Goal: Task Accomplishment & Management: Complete application form

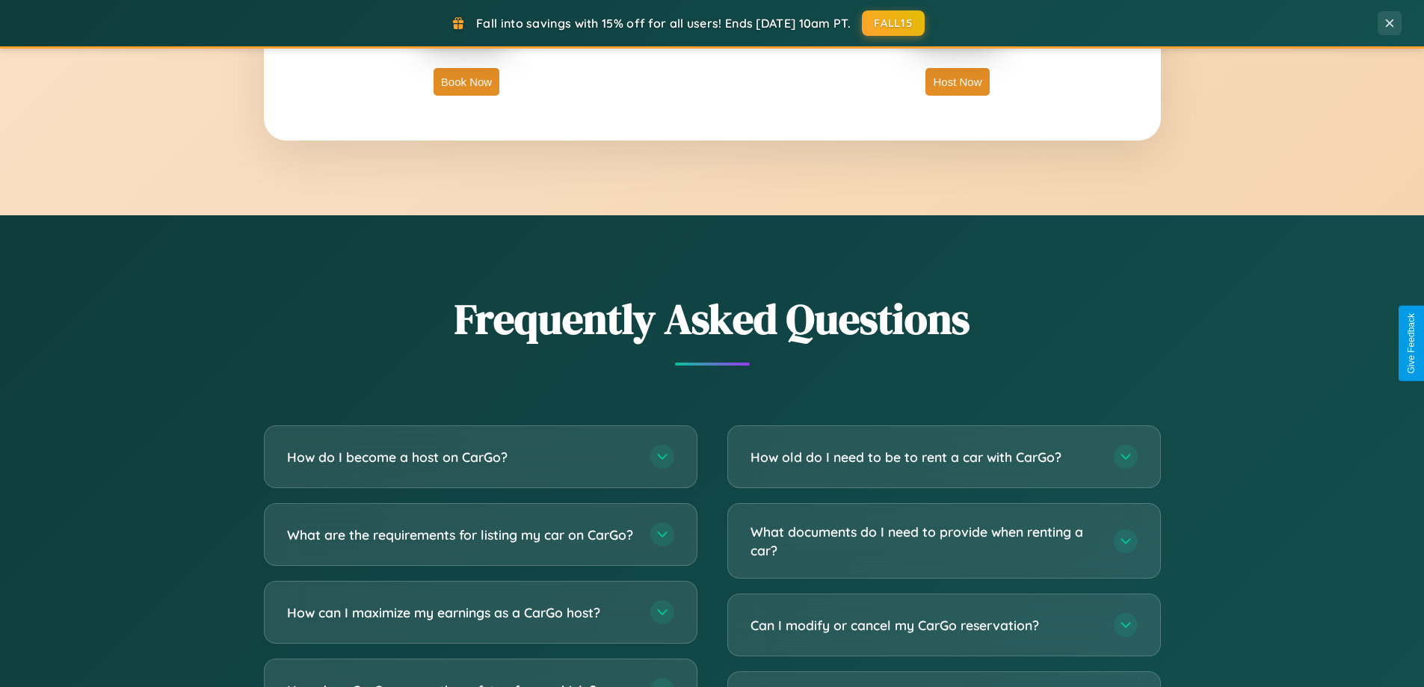
scroll to position [2877, 0]
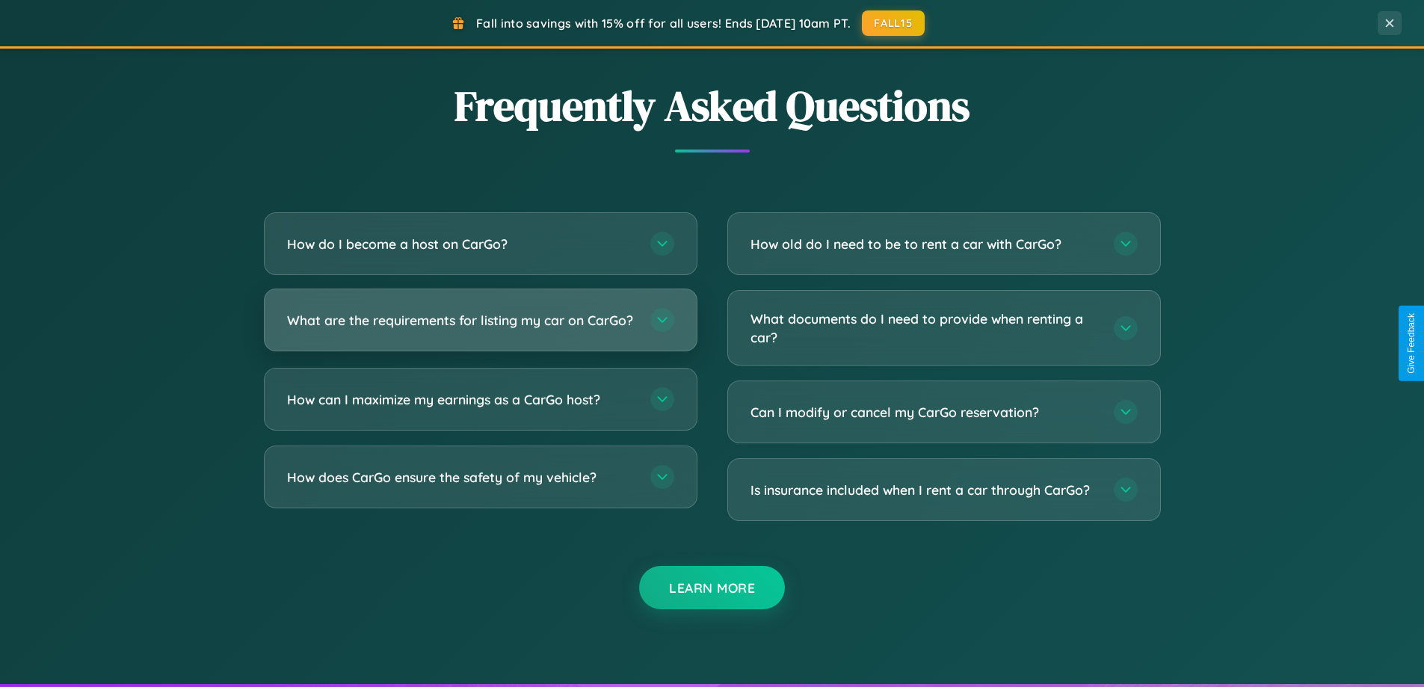
click at [480, 326] on h3 "What are the requirements for listing my car on CarGo?" at bounding box center [461, 320] width 348 height 19
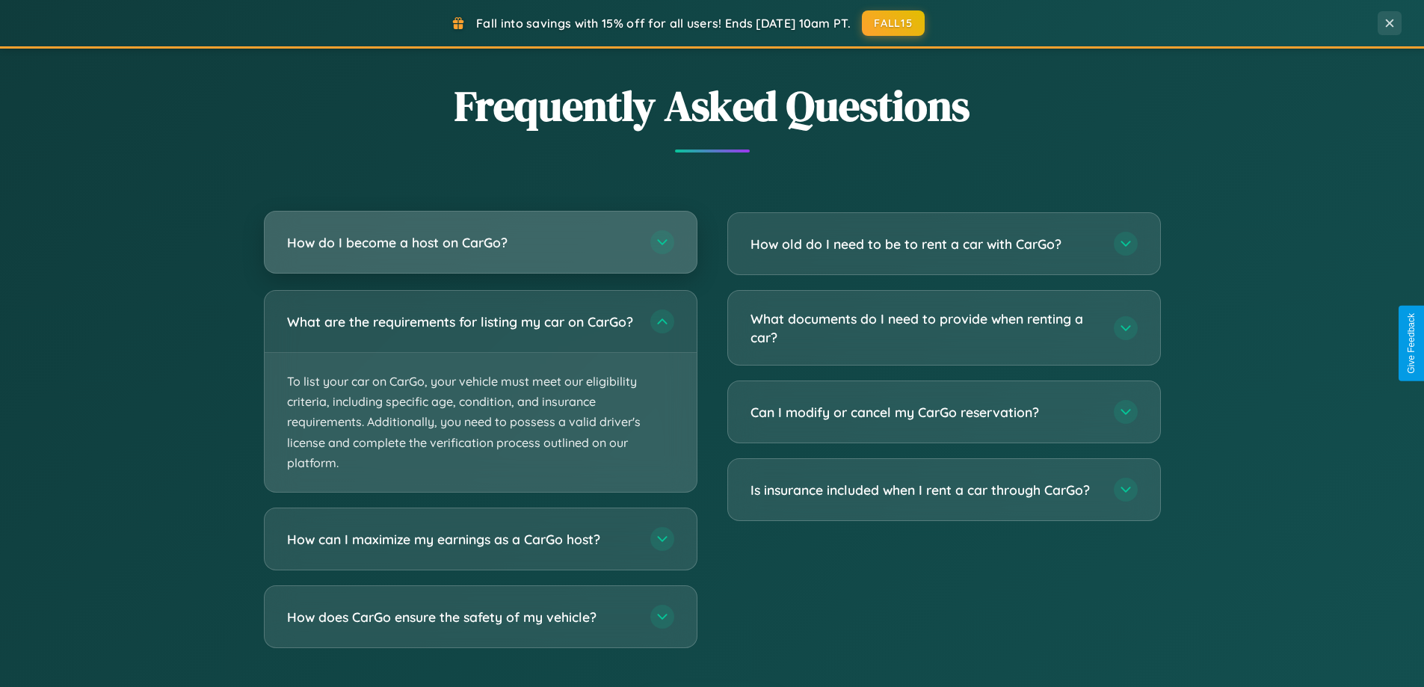
click at [480, 242] on h3 "How do I become a host on CarGo?" at bounding box center [461, 242] width 348 height 19
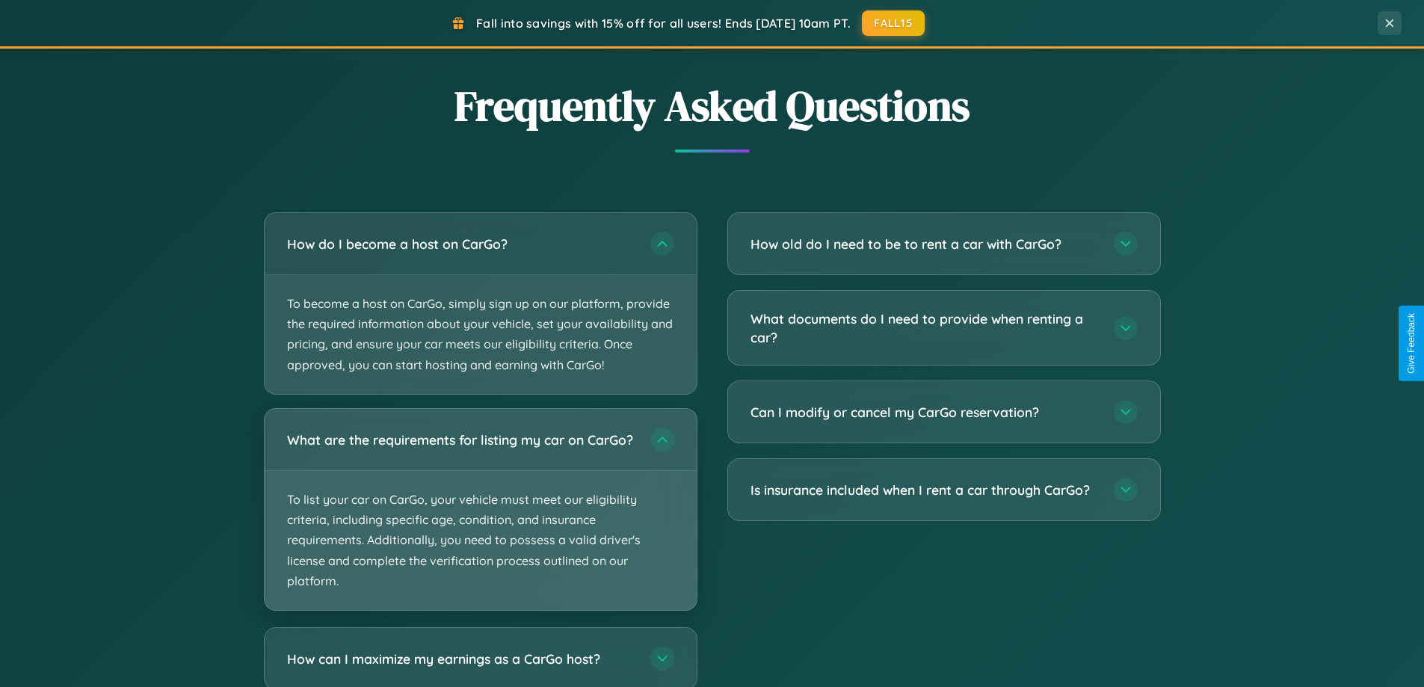
click at [480, 517] on p "To list your car on CarGo, your vehicle must meet our eligibility criteria, inc…" at bounding box center [481, 540] width 432 height 139
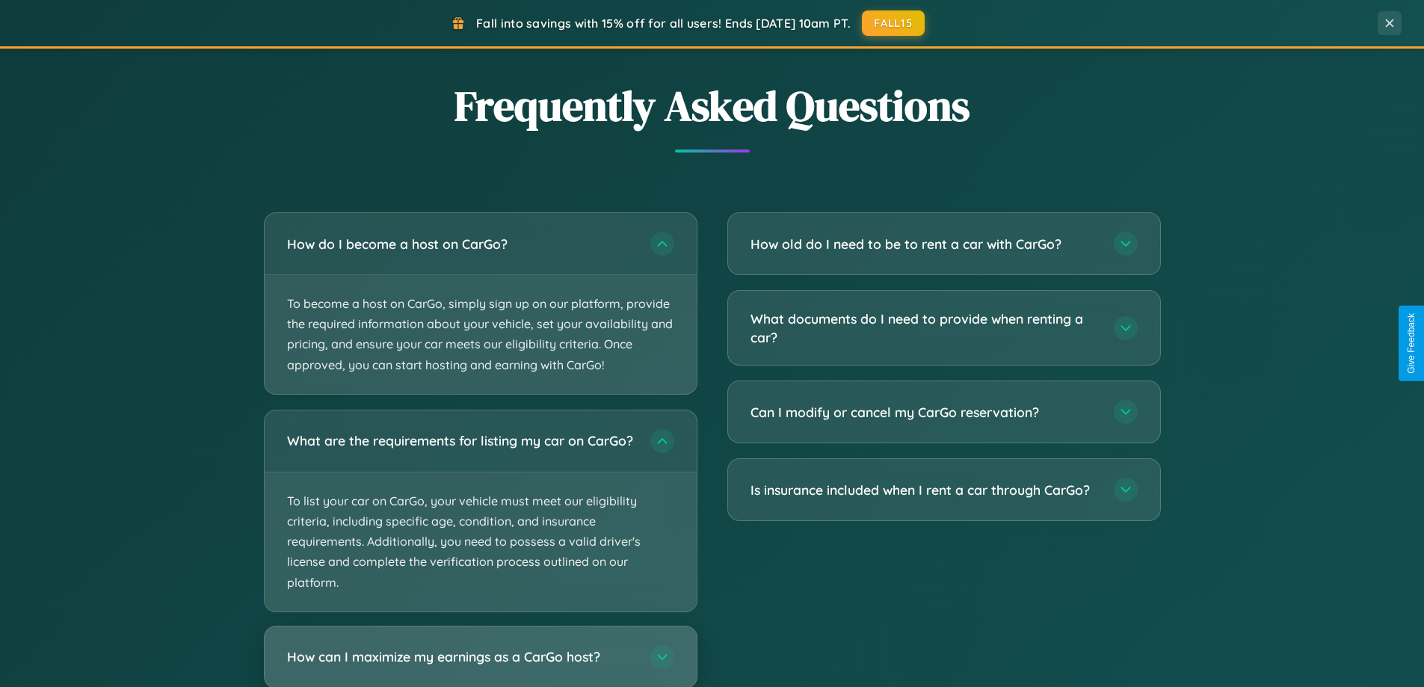
click at [480, 662] on h3 "How can I maximize my earnings as a CarGo host?" at bounding box center [461, 657] width 348 height 19
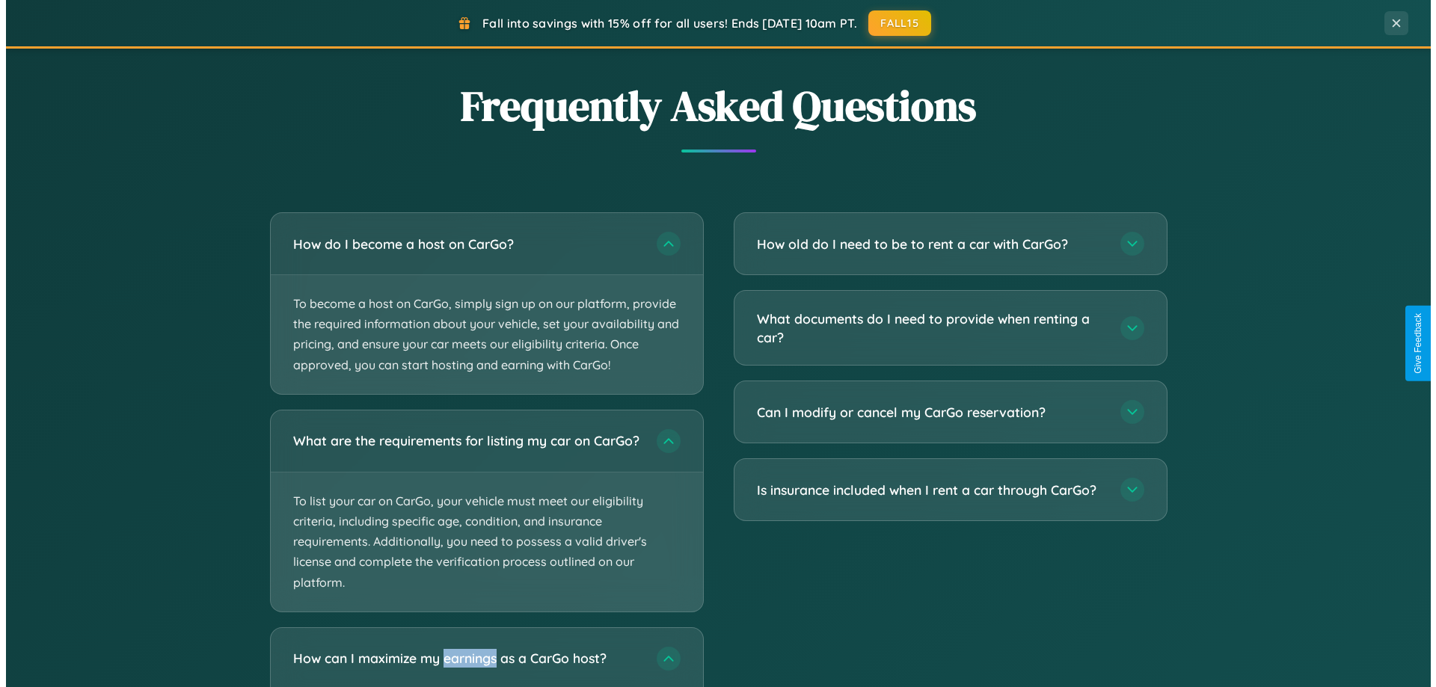
scroll to position [0, 0]
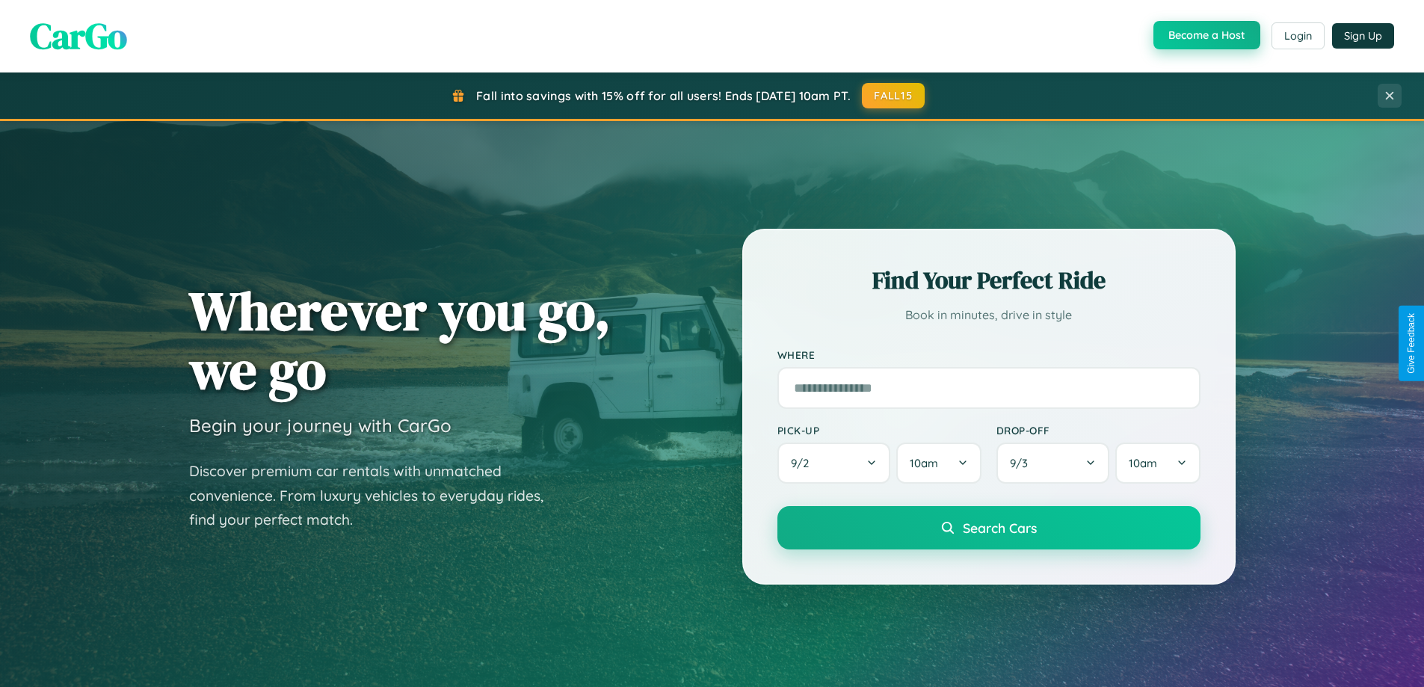
click at [1205, 36] on button "Become a Host" at bounding box center [1207, 35] width 107 height 28
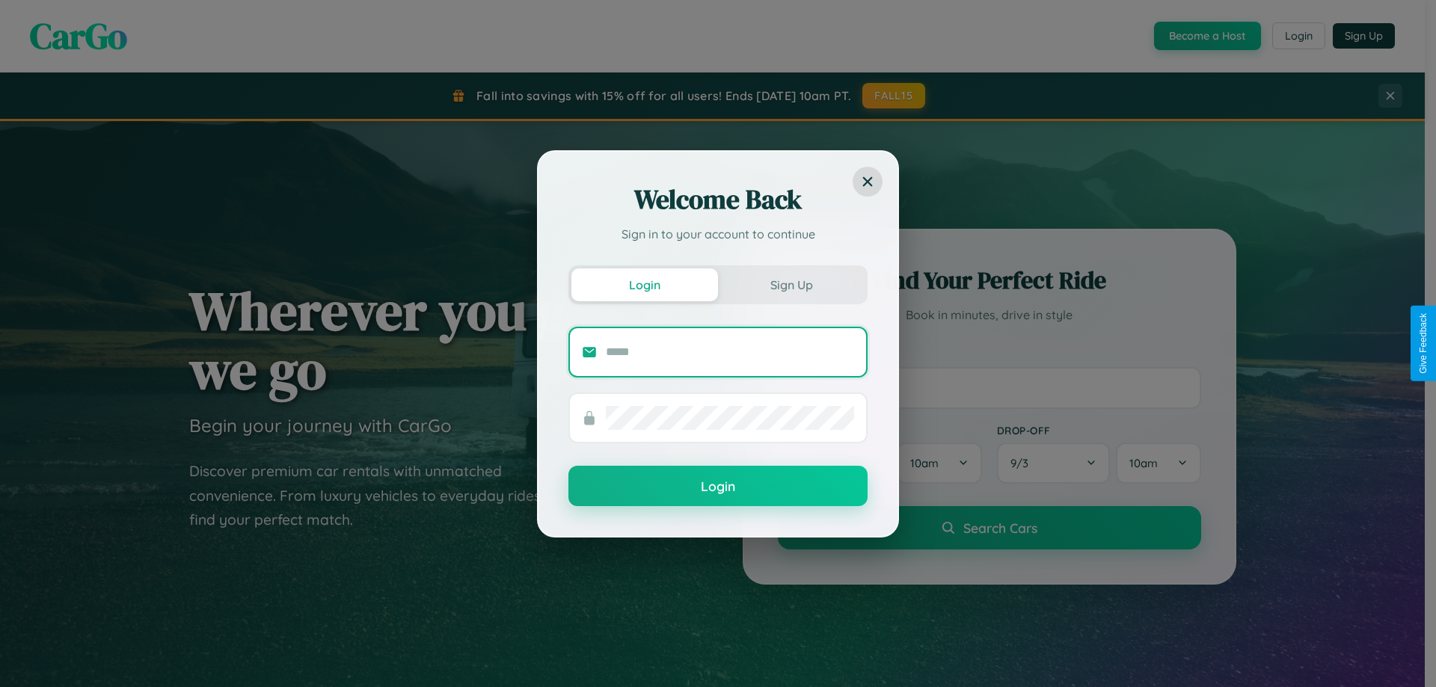
click at [730, 351] on input "text" at bounding box center [730, 352] width 248 height 24
type input "**********"
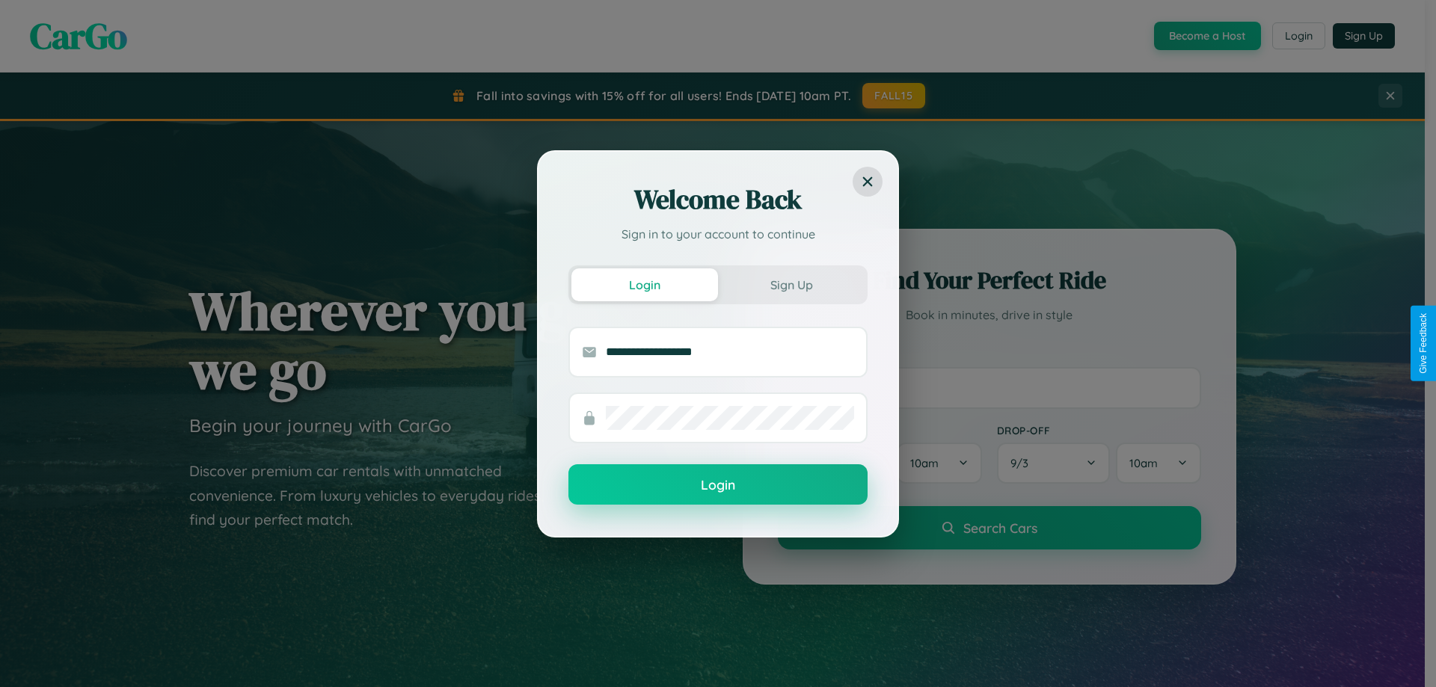
click at [718, 485] on button "Login" at bounding box center [717, 484] width 299 height 40
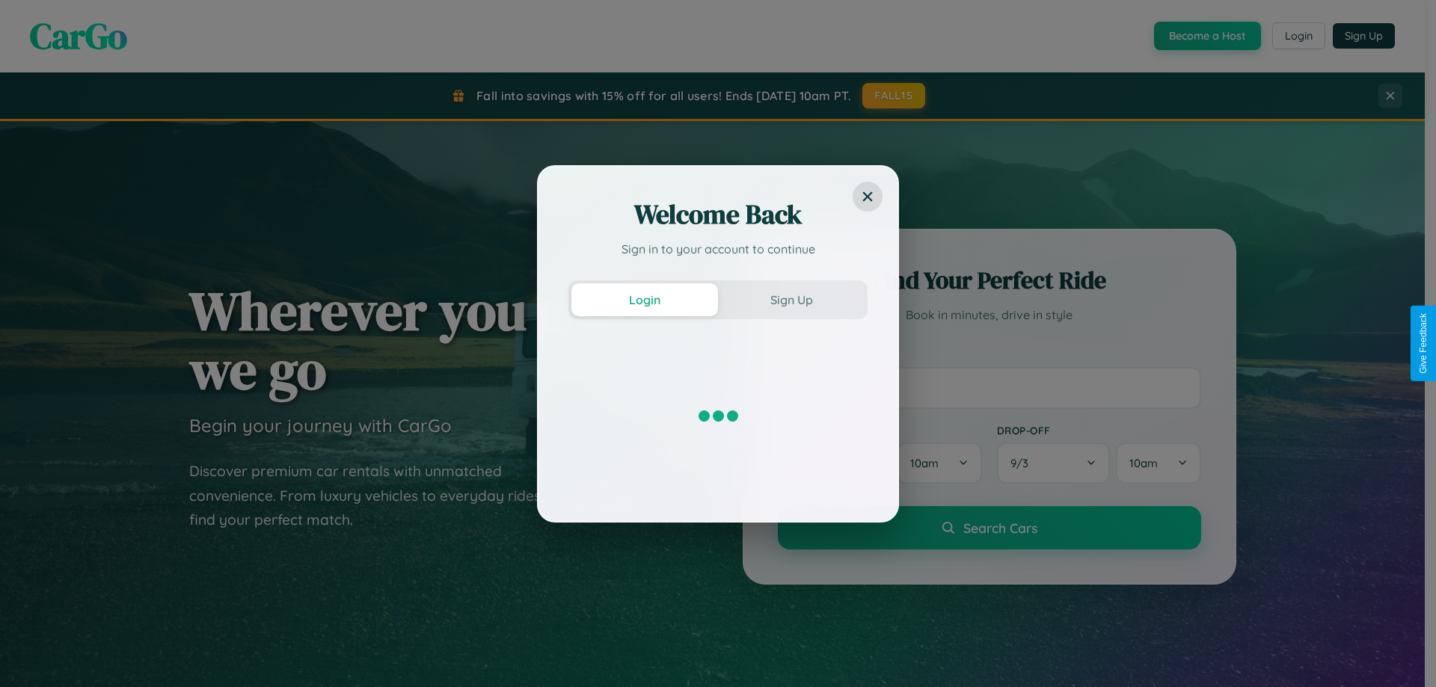
click at [1205, 36] on div "Welcome Back Sign in to your account to continue Login Sign Up" at bounding box center [718, 343] width 1436 height 687
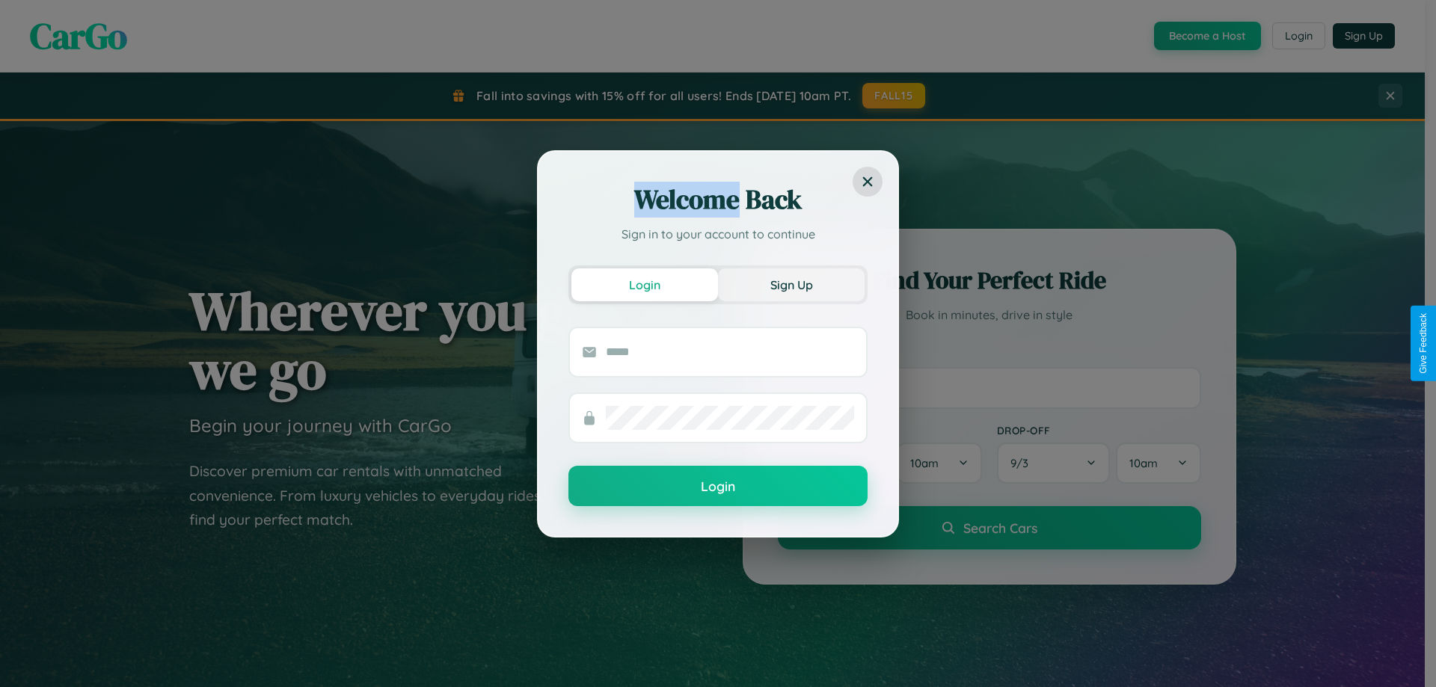
click at [791, 284] on button "Sign Up" at bounding box center [791, 284] width 147 height 33
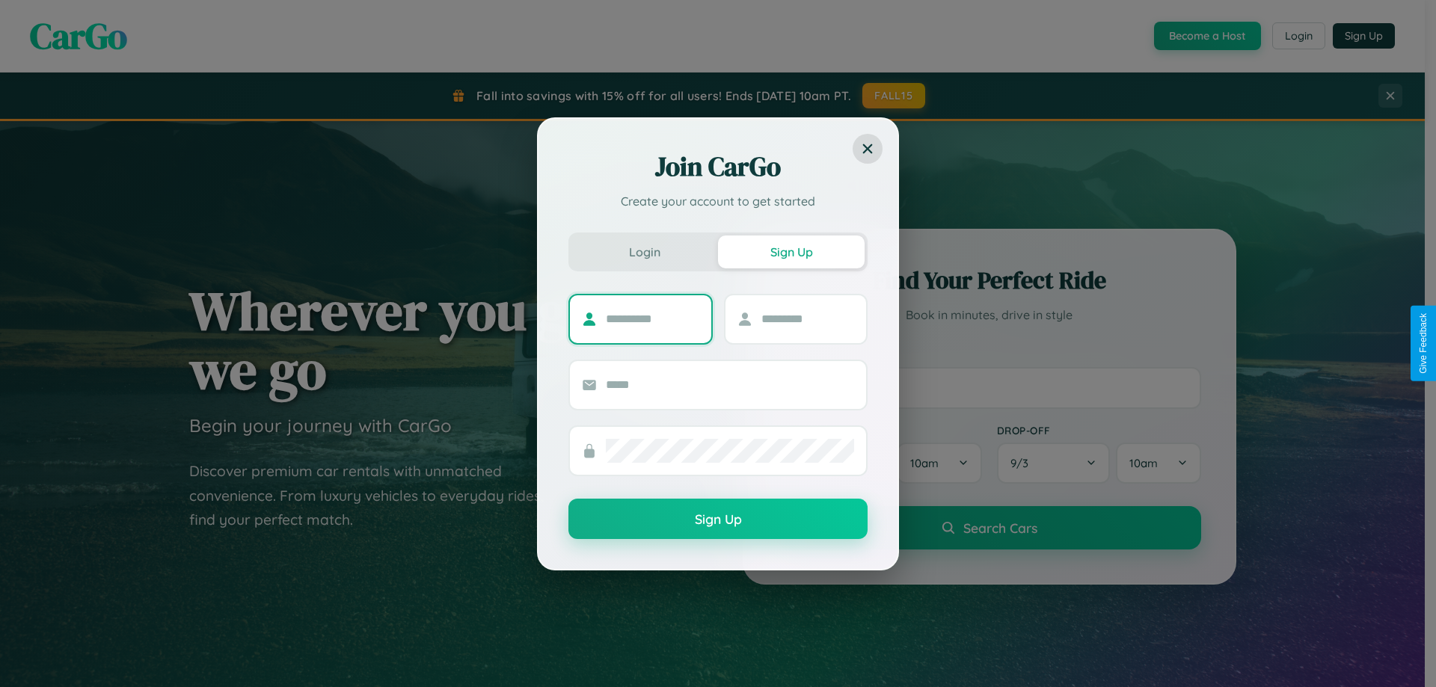
click at [652, 319] on input "text" at bounding box center [652, 319] width 93 height 24
type input "****"
click at [807, 319] on input "text" at bounding box center [807, 319] width 93 height 24
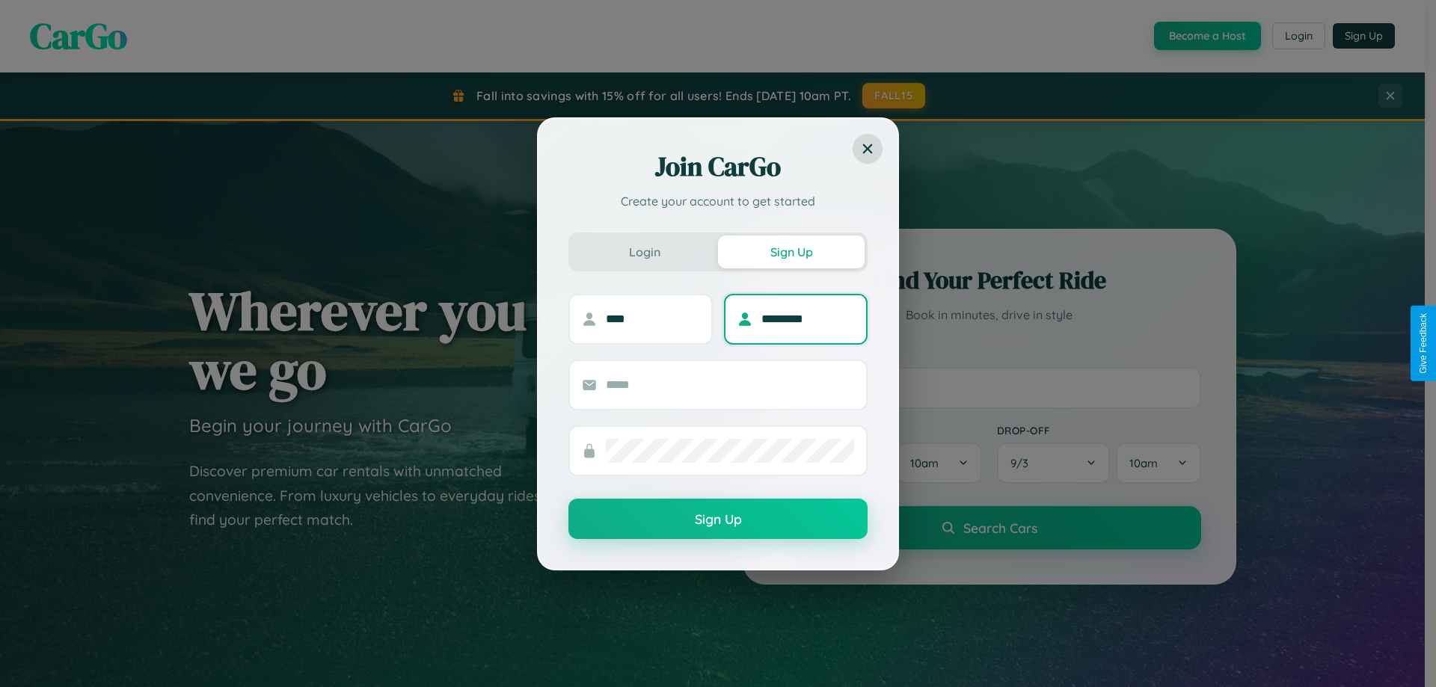
type input "*********"
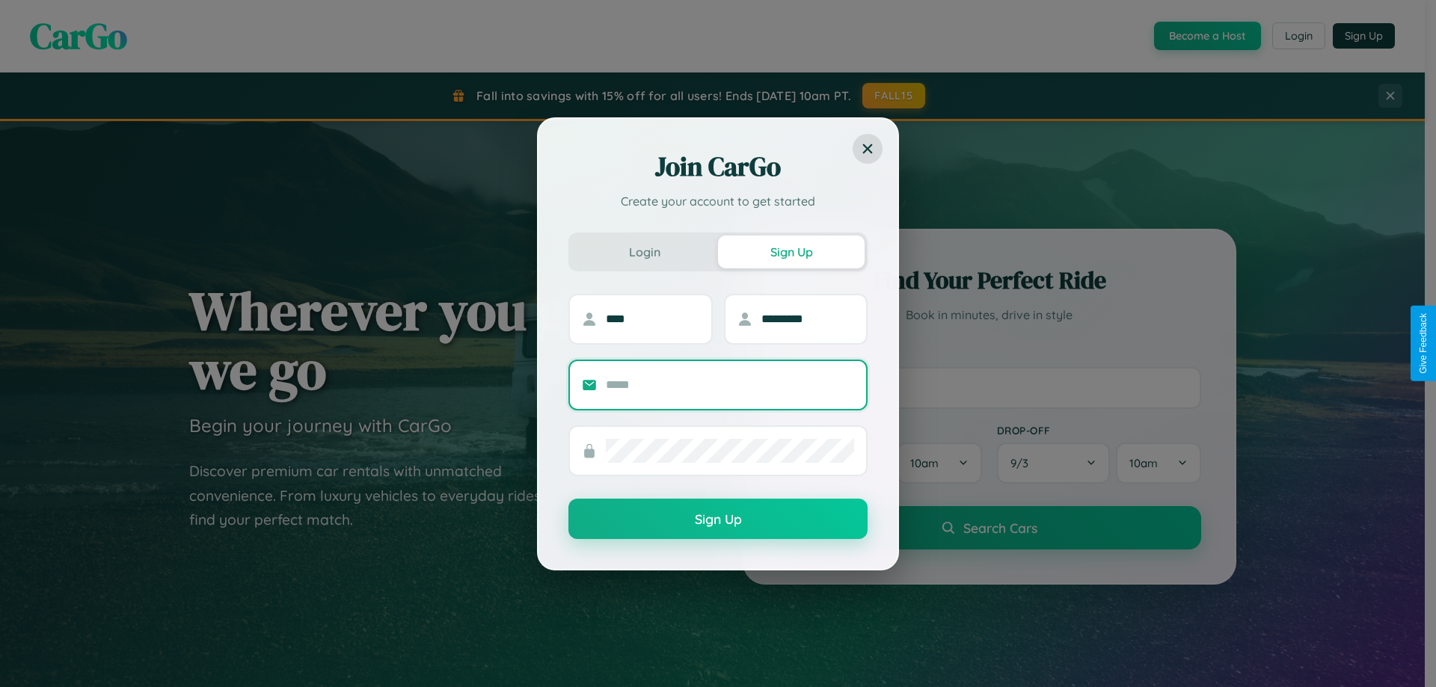
click at [730, 384] on input "text" at bounding box center [730, 385] width 248 height 24
type input "**********"
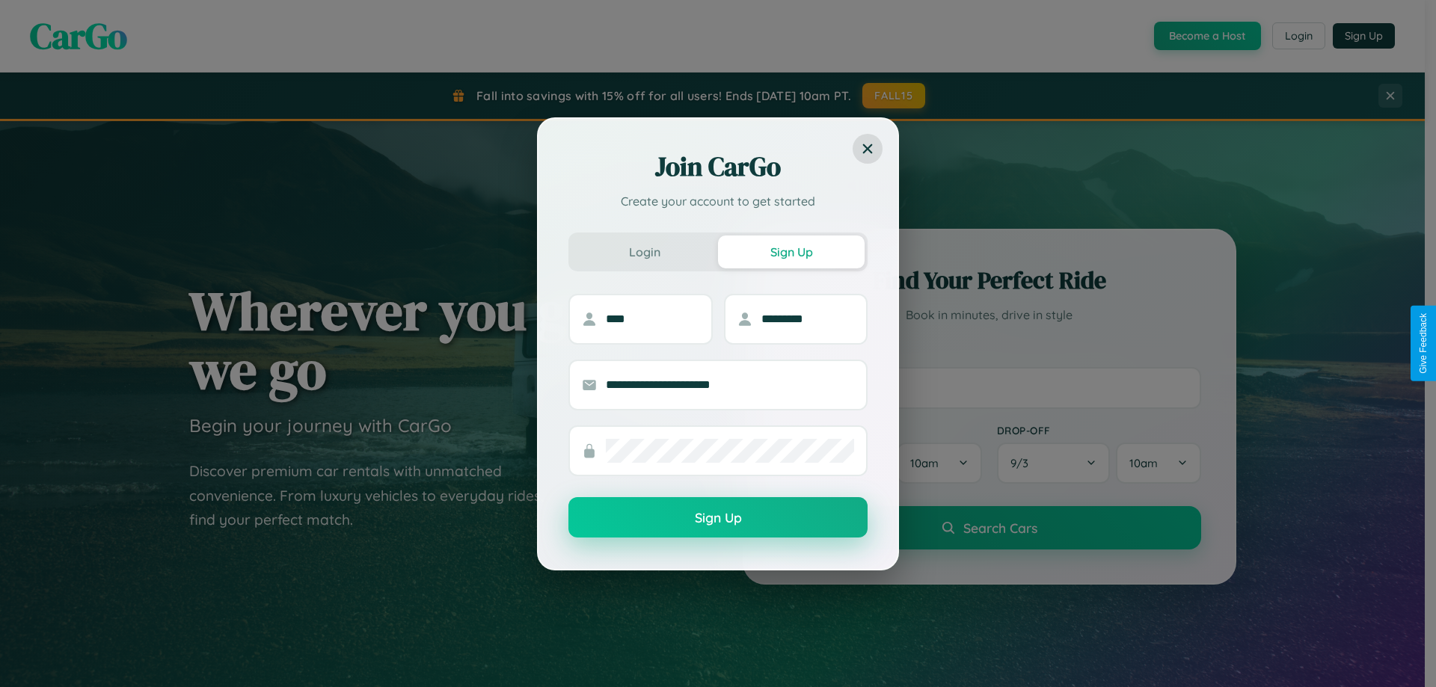
click at [718, 518] on button "Sign Up" at bounding box center [717, 517] width 299 height 40
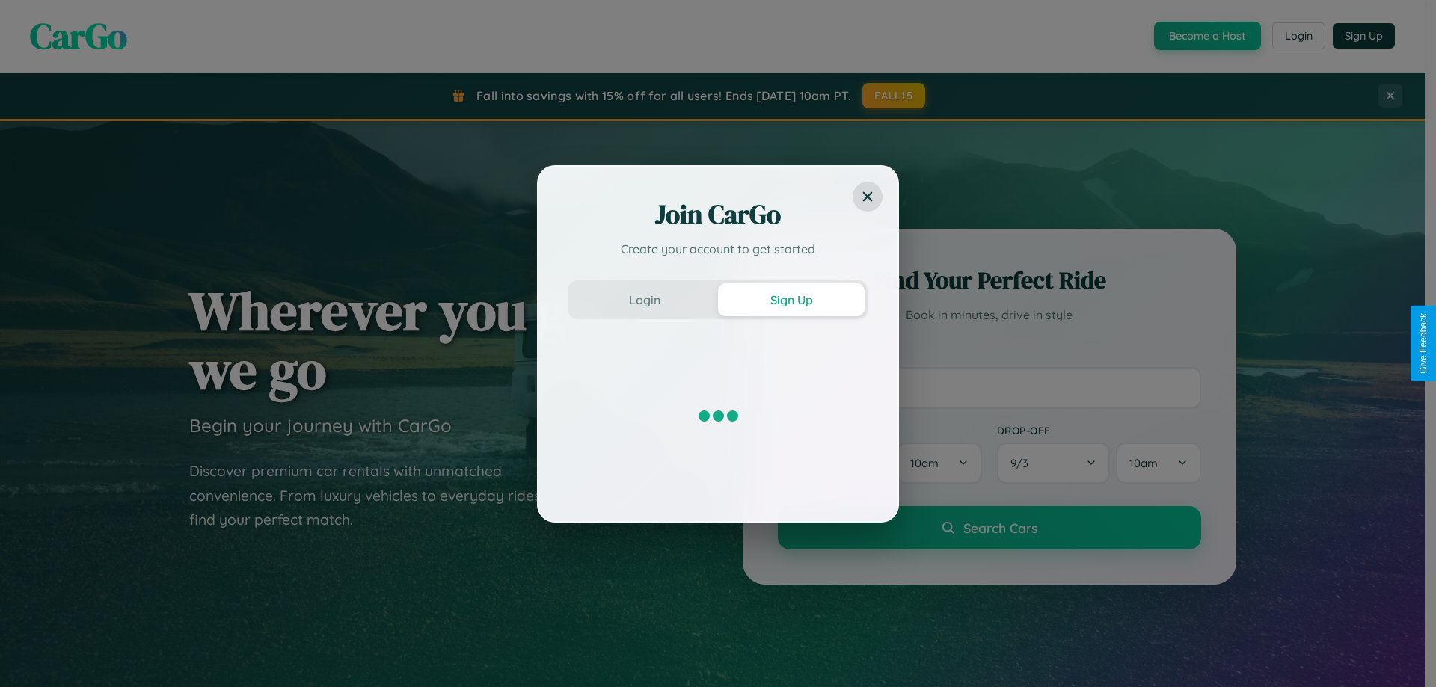
click at [1205, 36] on div "Join CarGo Create your account to get started Login Sign Up" at bounding box center [718, 343] width 1436 height 687
click at [791, 299] on button "Sign Up" at bounding box center [791, 299] width 147 height 33
